Goal: Book appointment/travel/reservation

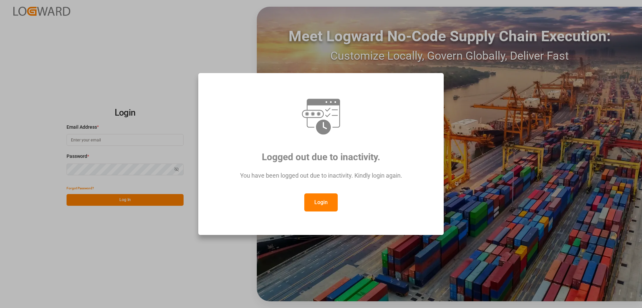
click at [322, 206] on button "Login" at bounding box center [321, 202] width 33 height 18
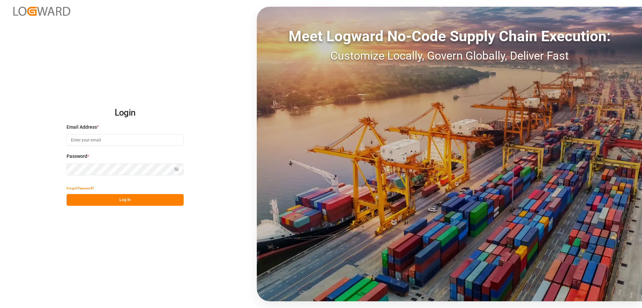
click at [88, 144] on input at bounding box center [125, 140] width 117 height 12
click at [112, 142] on input "a" at bounding box center [125, 140] width 117 height 12
type input "[DOMAIN_NAME][EMAIL_ADDRESS][DOMAIN_NAME]"
click at [176, 167] on icon "button" at bounding box center [176, 169] width 5 height 5
click at [162, 199] on button "Log In" at bounding box center [125, 200] width 117 height 12
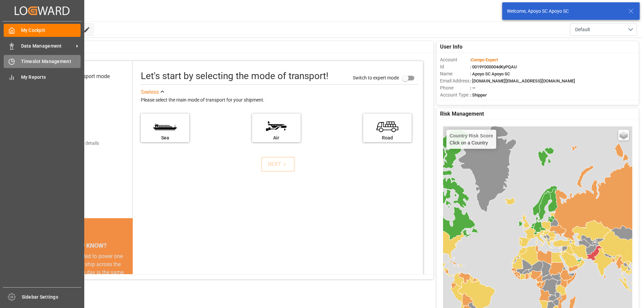
click at [10, 65] on icon at bounding box center [11, 61] width 7 height 7
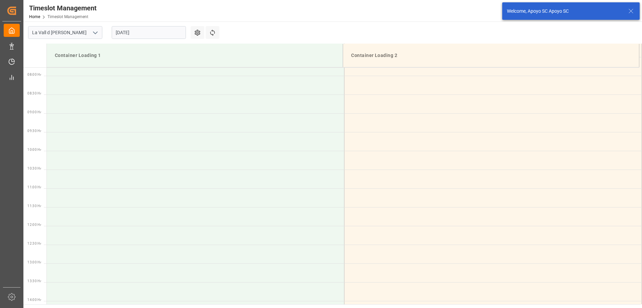
click at [136, 30] on input "[DATE]" at bounding box center [149, 32] width 74 height 13
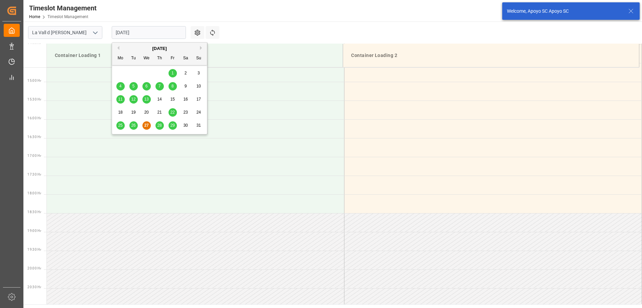
scroll to position [558, 0]
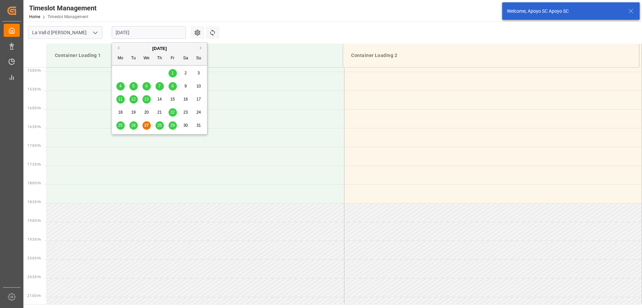
click at [158, 127] on span "28" at bounding box center [159, 125] width 4 height 5
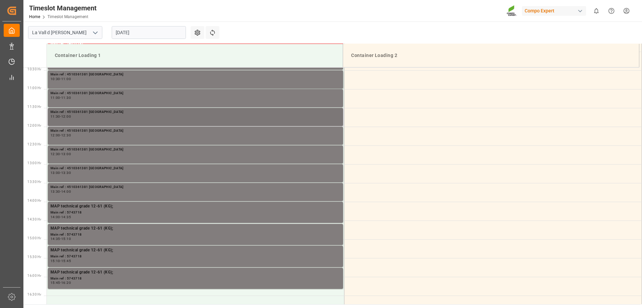
scroll to position [357, 0]
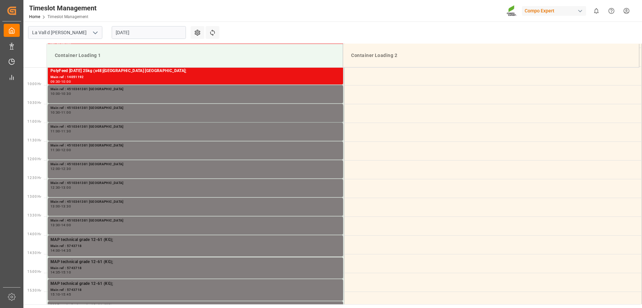
click at [134, 31] on input "[DATE]" at bounding box center [149, 32] width 74 height 13
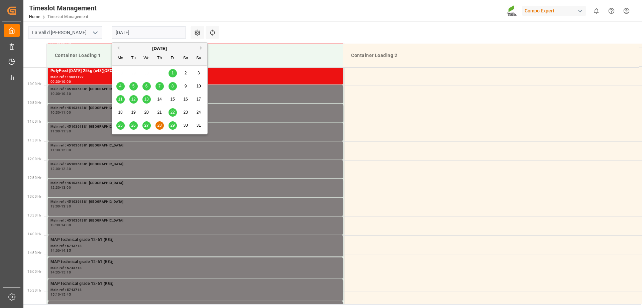
click at [175, 125] on span "29" at bounding box center [172, 125] width 4 height 5
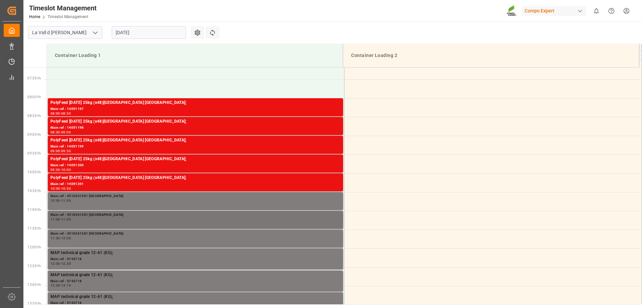
scroll to position [257, 0]
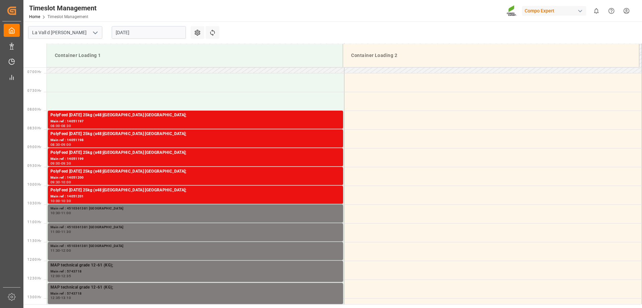
click at [151, 30] on input "[DATE]" at bounding box center [149, 32] width 74 height 13
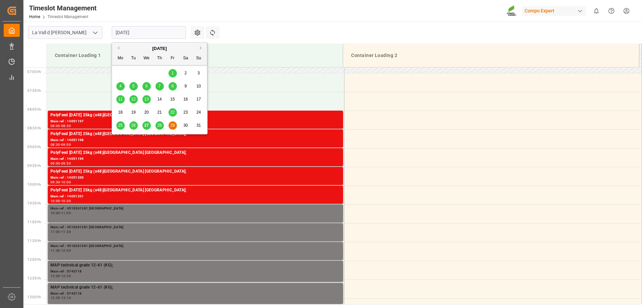
click at [157, 126] on span "28" at bounding box center [159, 125] width 4 height 5
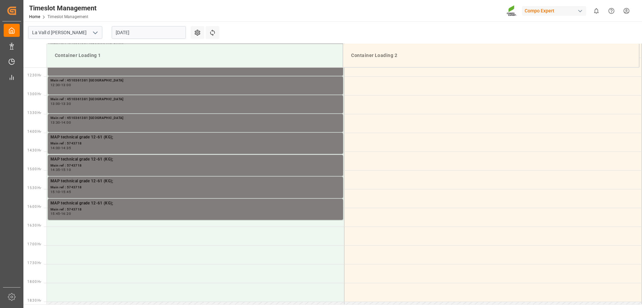
scroll to position [558, 0]
